Goal: Communication & Community: Participate in discussion

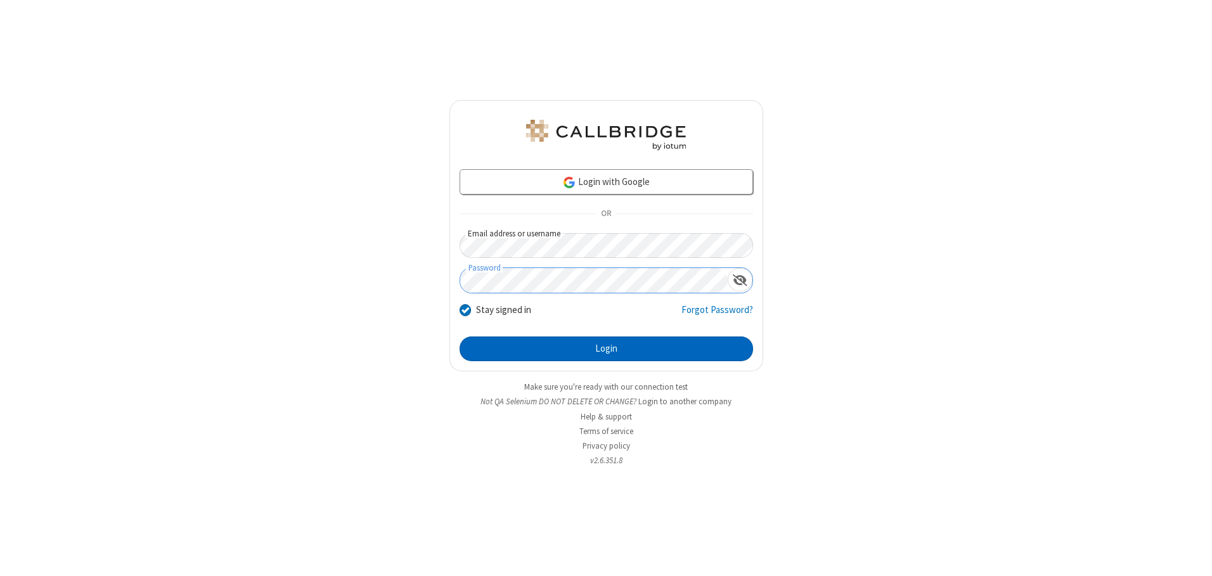
click at [606, 349] on button "Login" at bounding box center [605, 348] width 293 height 25
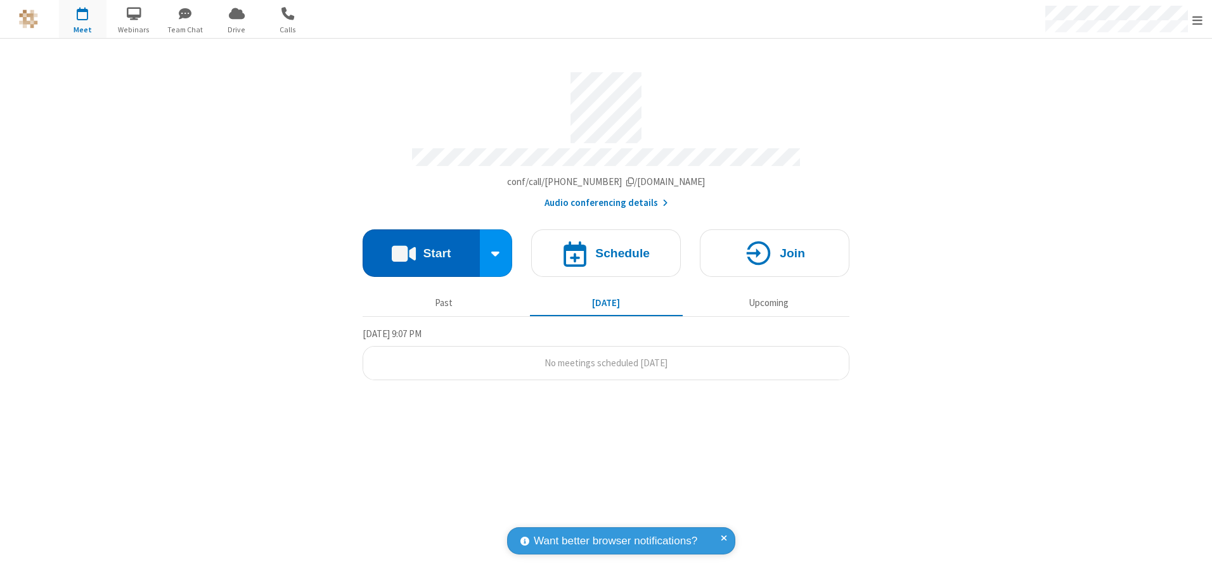
click at [421, 248] on button "Start" at bounding box center [420, 253] width 117 height 48
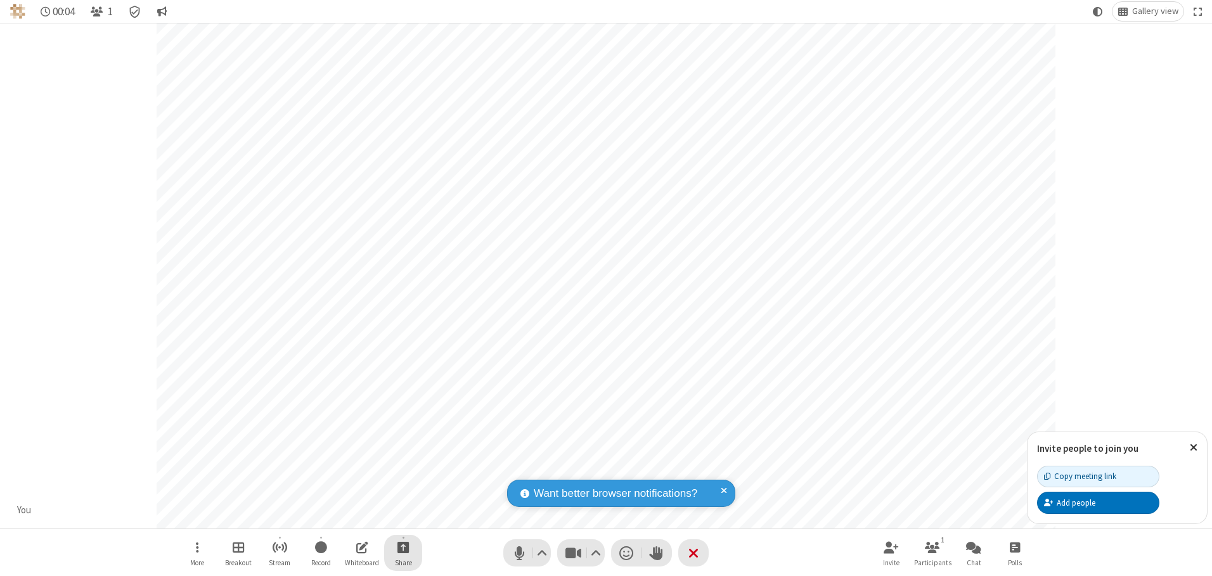
click at [403, 547] on span "Start sharing" at bounding box center [403, 547] width 12 height 16
click at [352, 516] on span "Share my screen" at bounding box center [352, 517] width 15 height 11
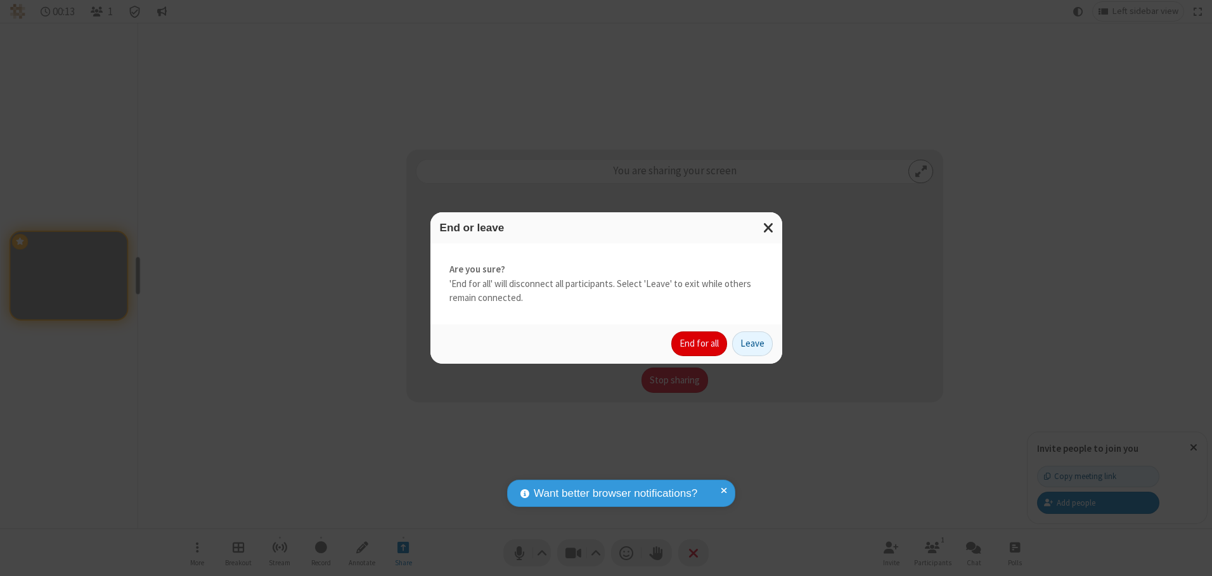
click at [700, 343] on button "End for all" at bounding box center [699, 343] width 56 height 25
